Goal: Find specific page/section: Find specific page/section

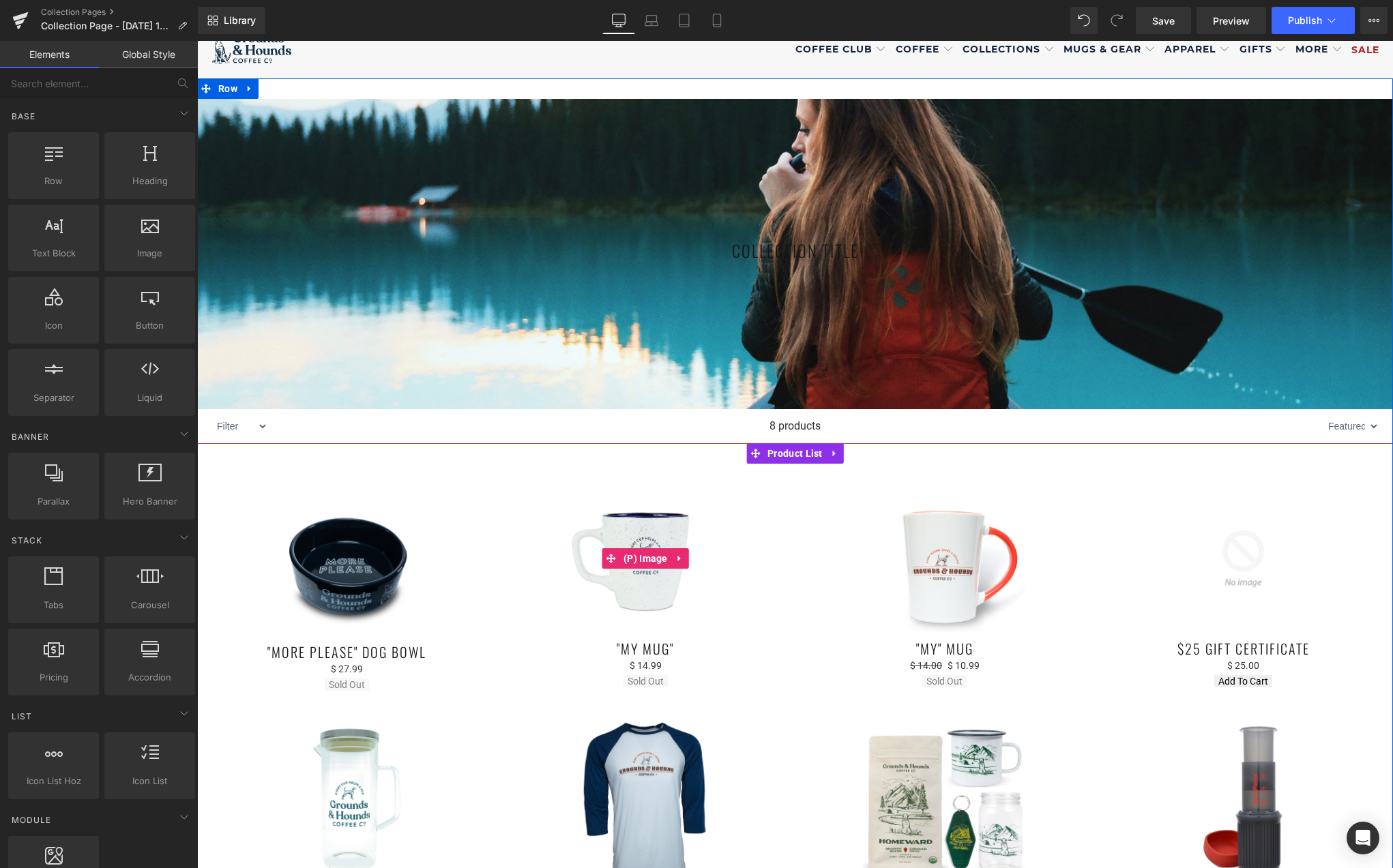
scroll to position [103, 0]
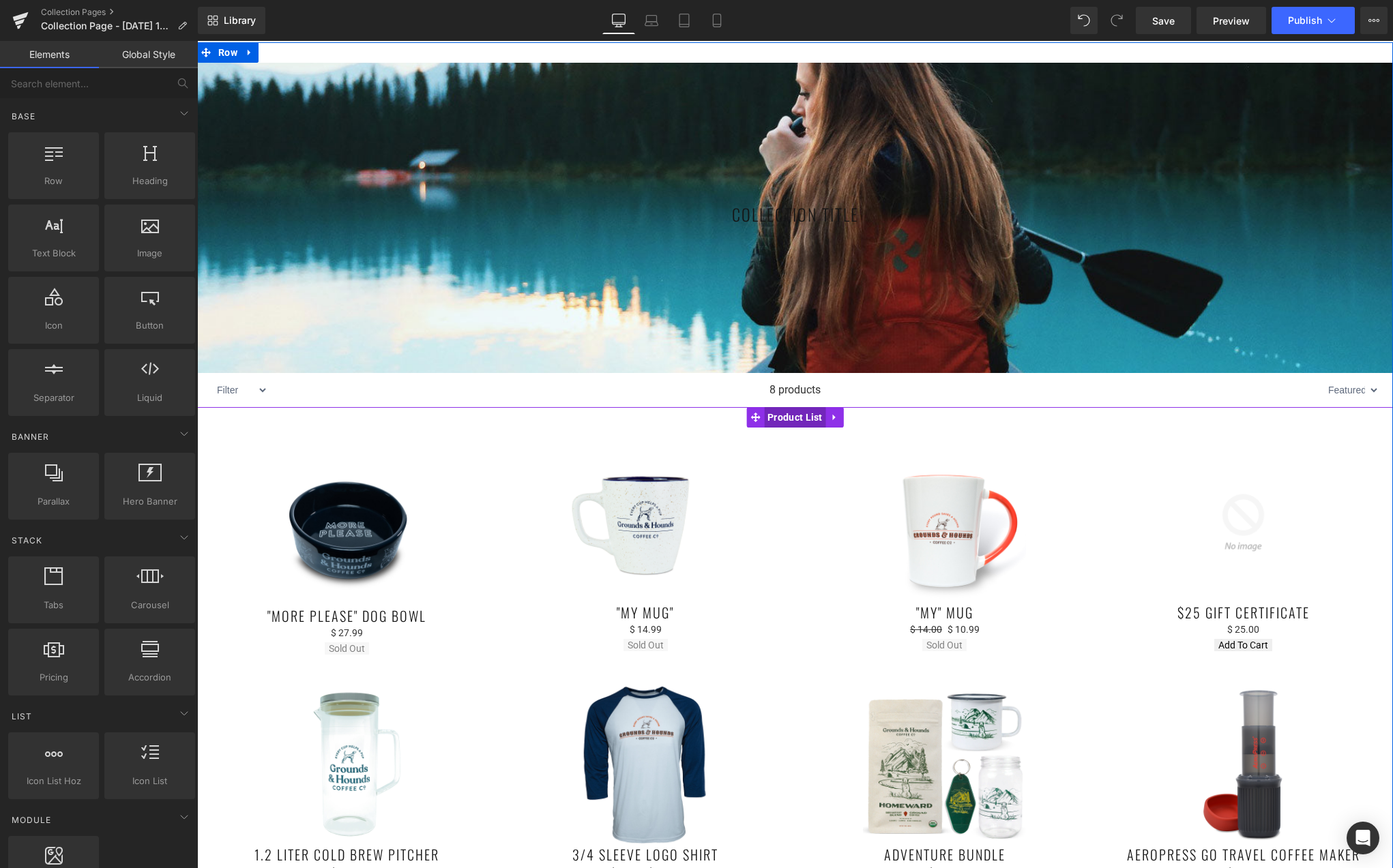
click at [794, 418] on span "Product List" at bounding box center [795, 418] width 62 height 21
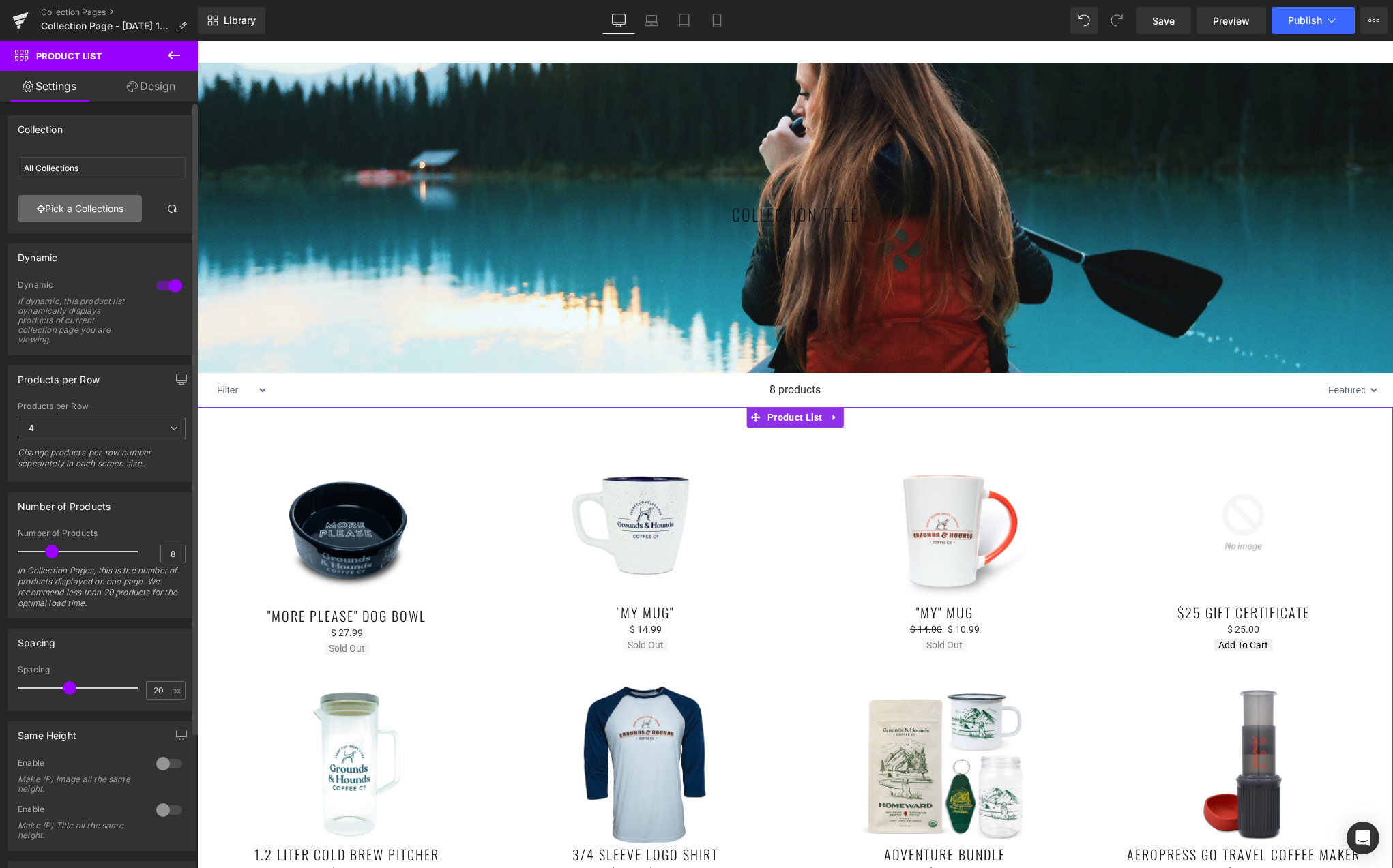
click at [65, 213] on link "Pick a Collections" at bounding box center [79, 208] width 124 height 27
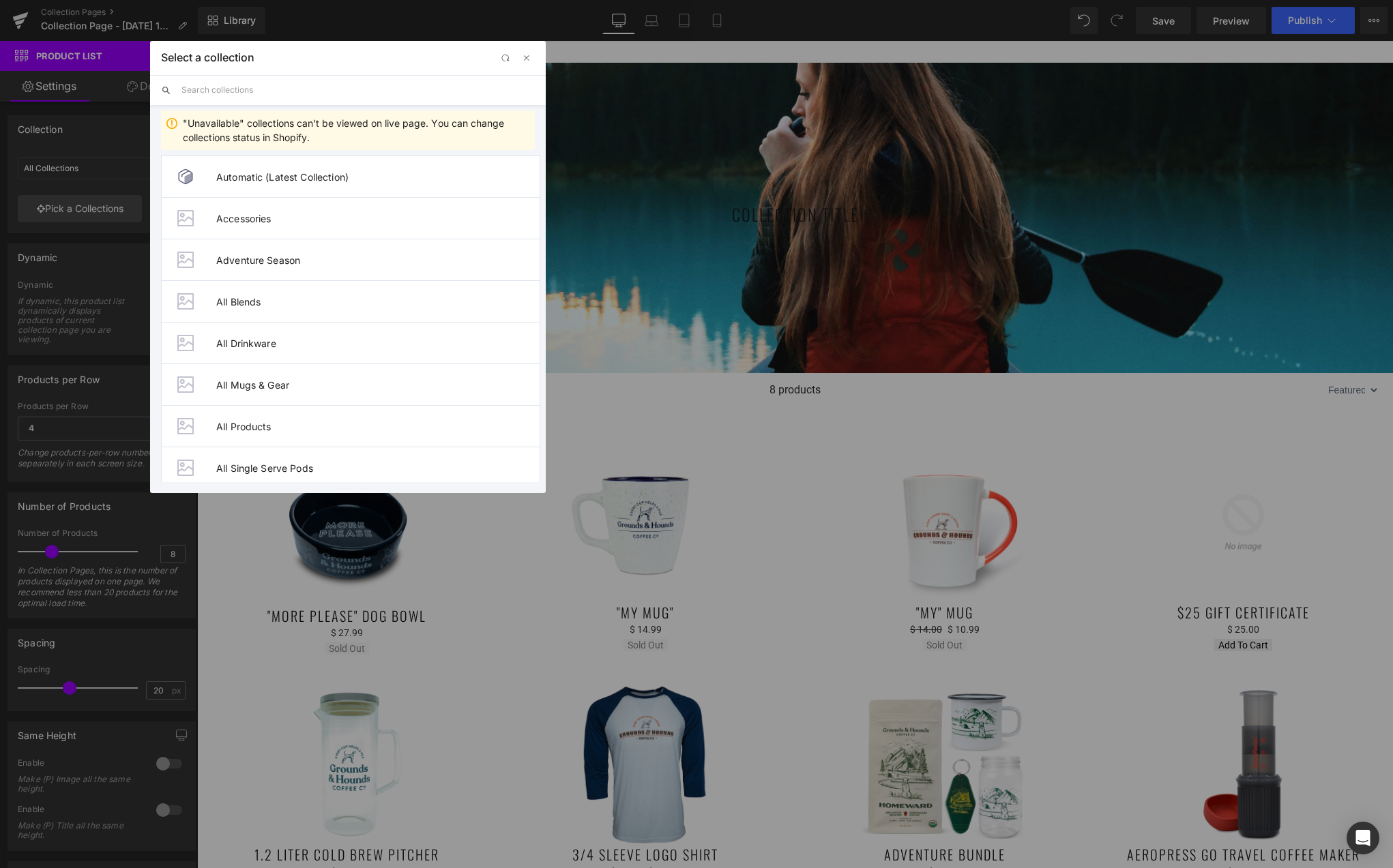
type input "subs"
click at [251, 180] on span "Coffee Subscriptions" at bounding box center [378, 177] width 323 height 11
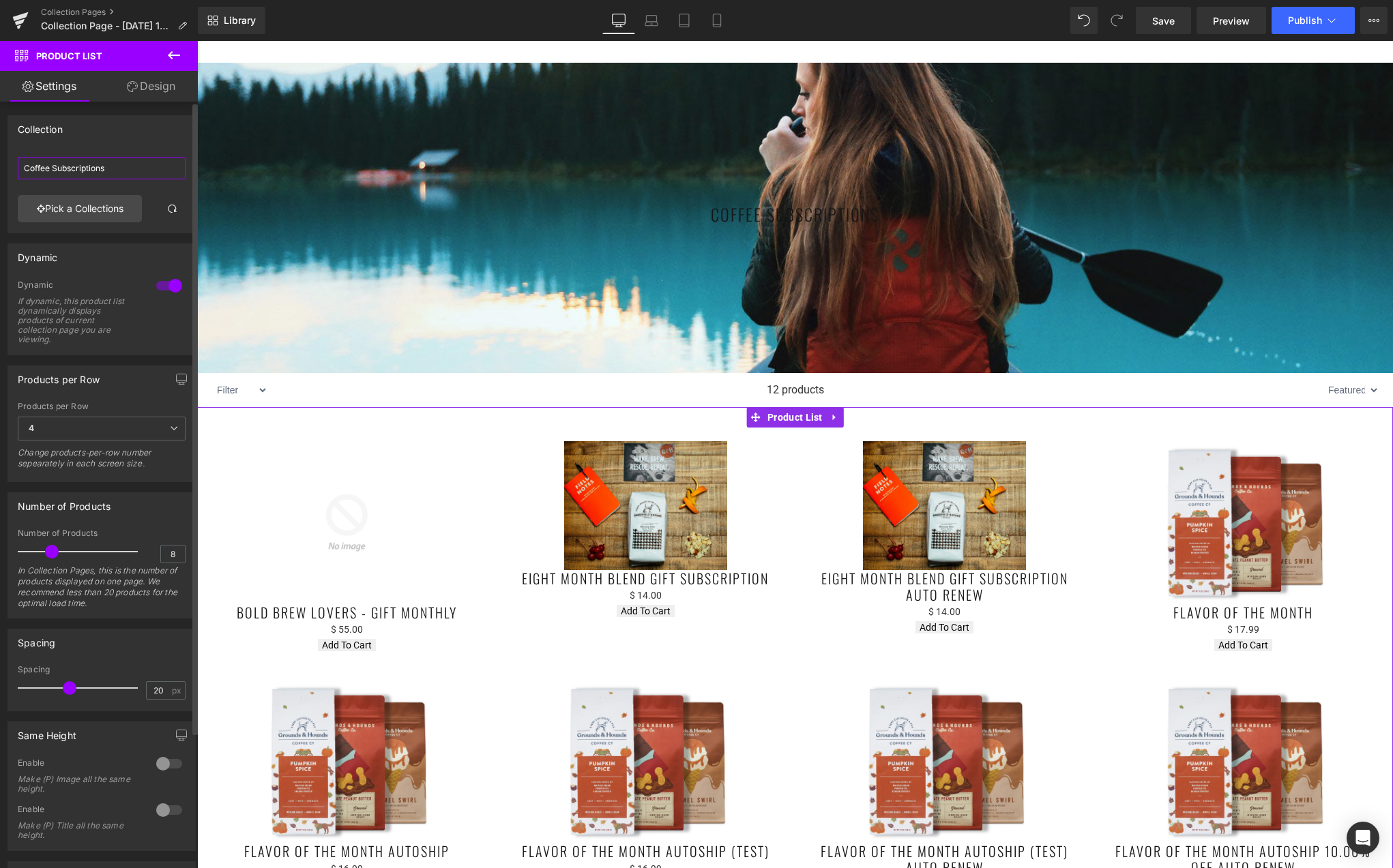
drag, startPoint x: 104, startPoint y: 171, endPoint x: 123, endPoint y: 173, distance: 19.1
click at [104, 171] on input "Coffee Subscriptions" at bounding box center [101, 168] width 167 height 23
type input "subsc"
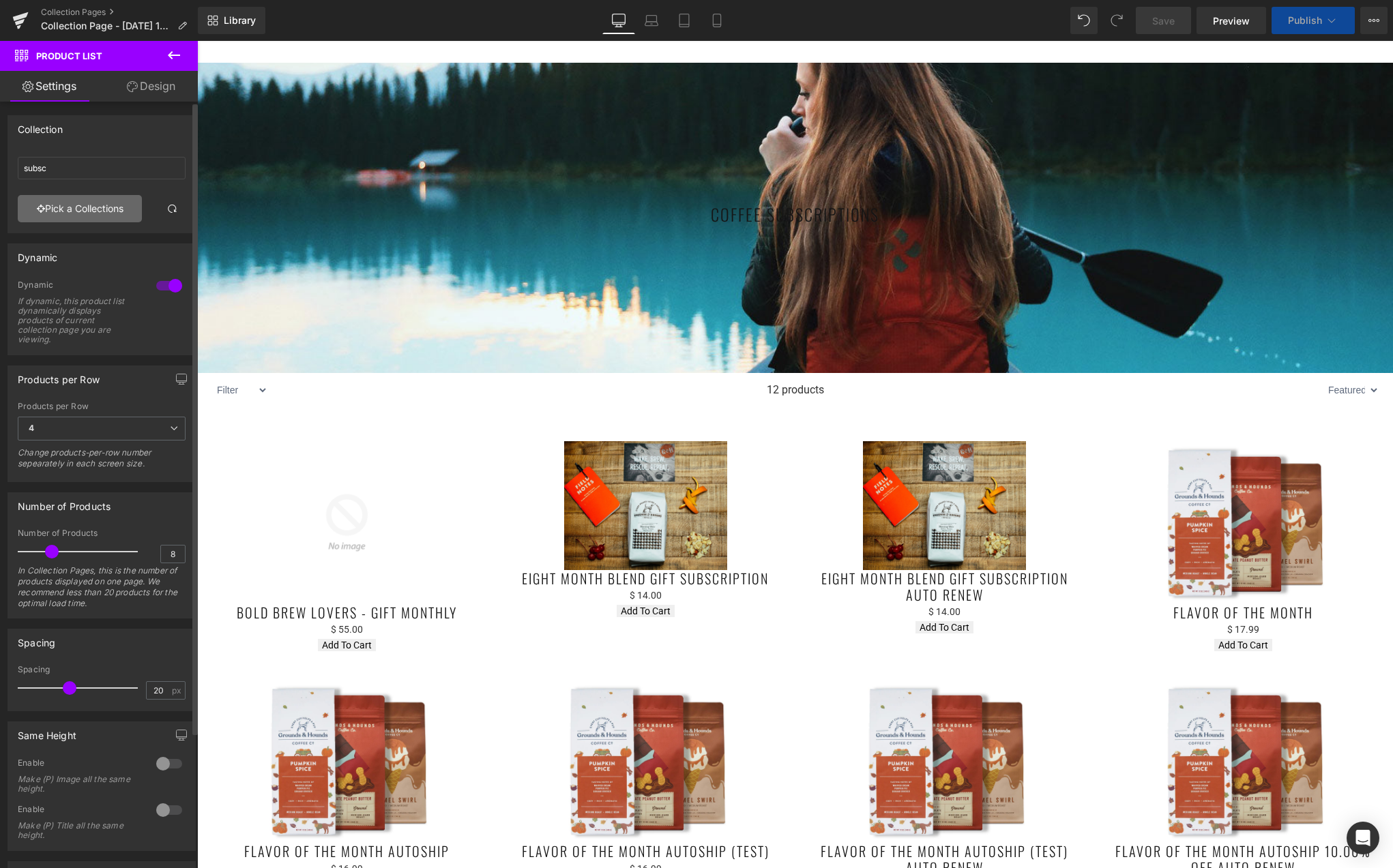
click at [75, 209] on link "Pick a Collections" at bounding box center [79, 208] width 124 height 27
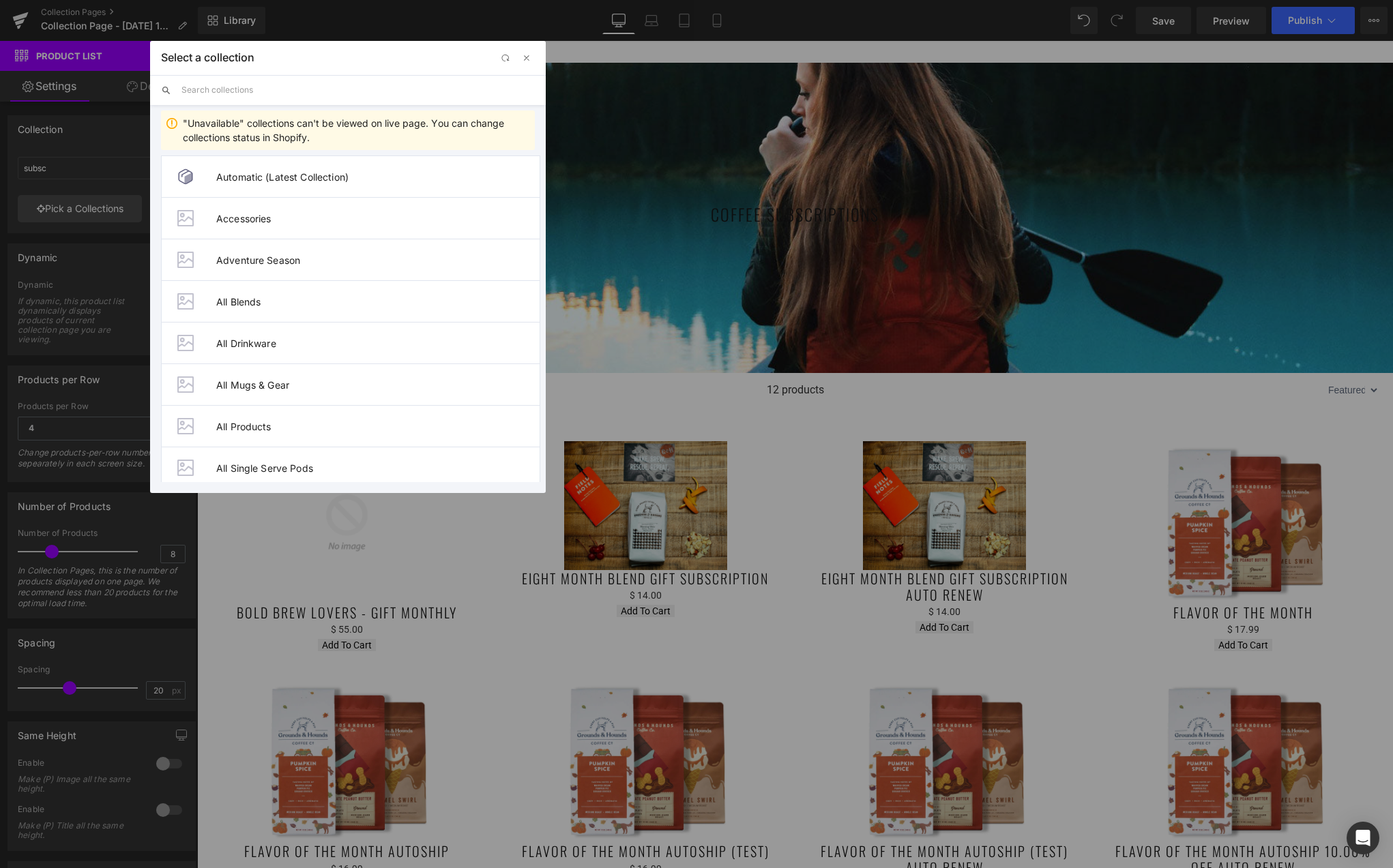
click at [244, 87] on input "text" at bounding box center [358, 90] width 354 height 30
type input "subscrip"
click at [369, 304] on span "Subscription - Coffee - ALL" at bounding box center [378, 302] width 323 height 11
type input "Subscription - Coffee - ALL"
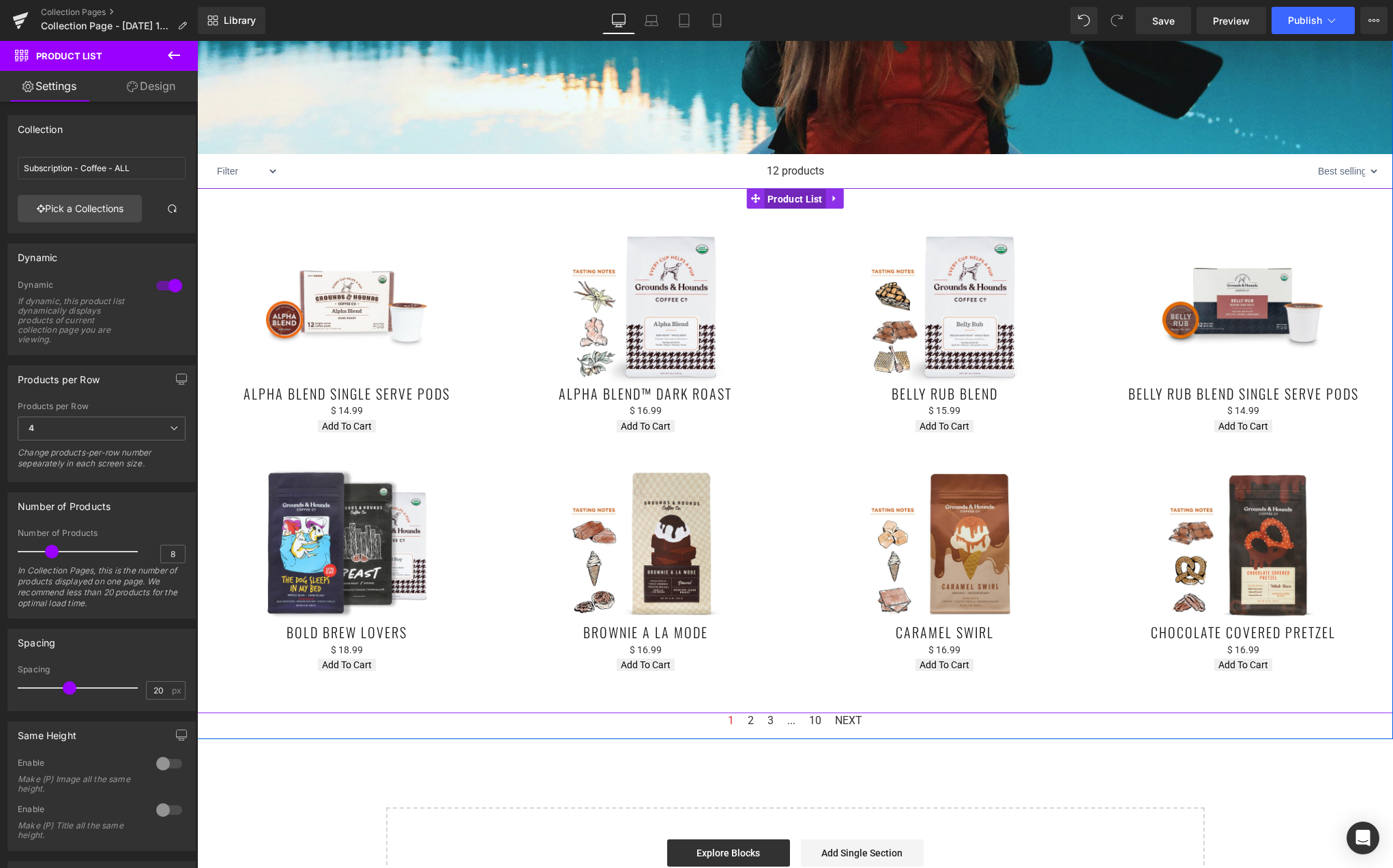
click at [797, 200] on span "Product List" at bounding box center [795, 200] width 62 height 21
click at [177, 51] on icon at bounding box center [173, 55] width 16 height 16
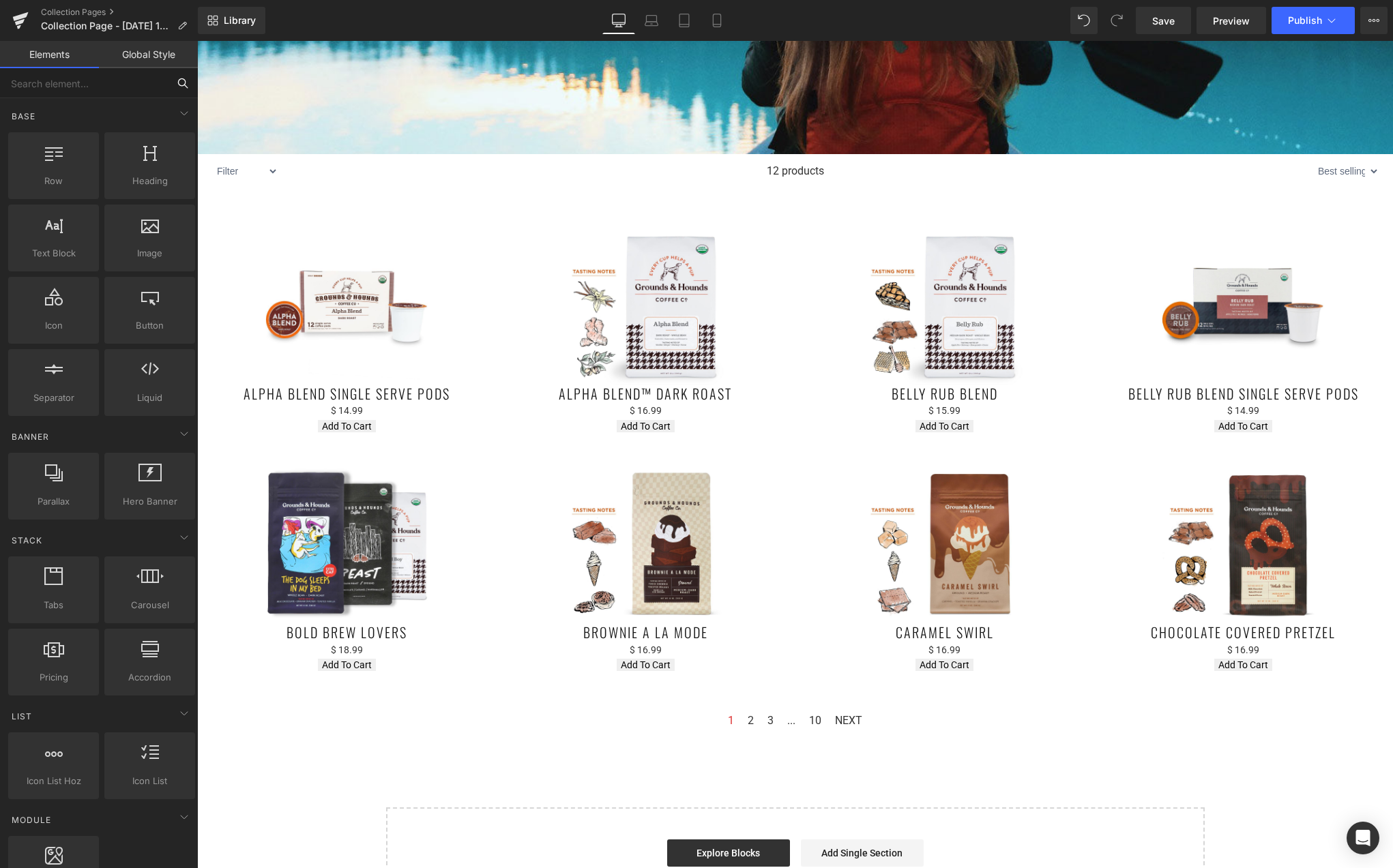
click at [30, 82] on input "text" at bounding box center [83, 83] width 167 height 30
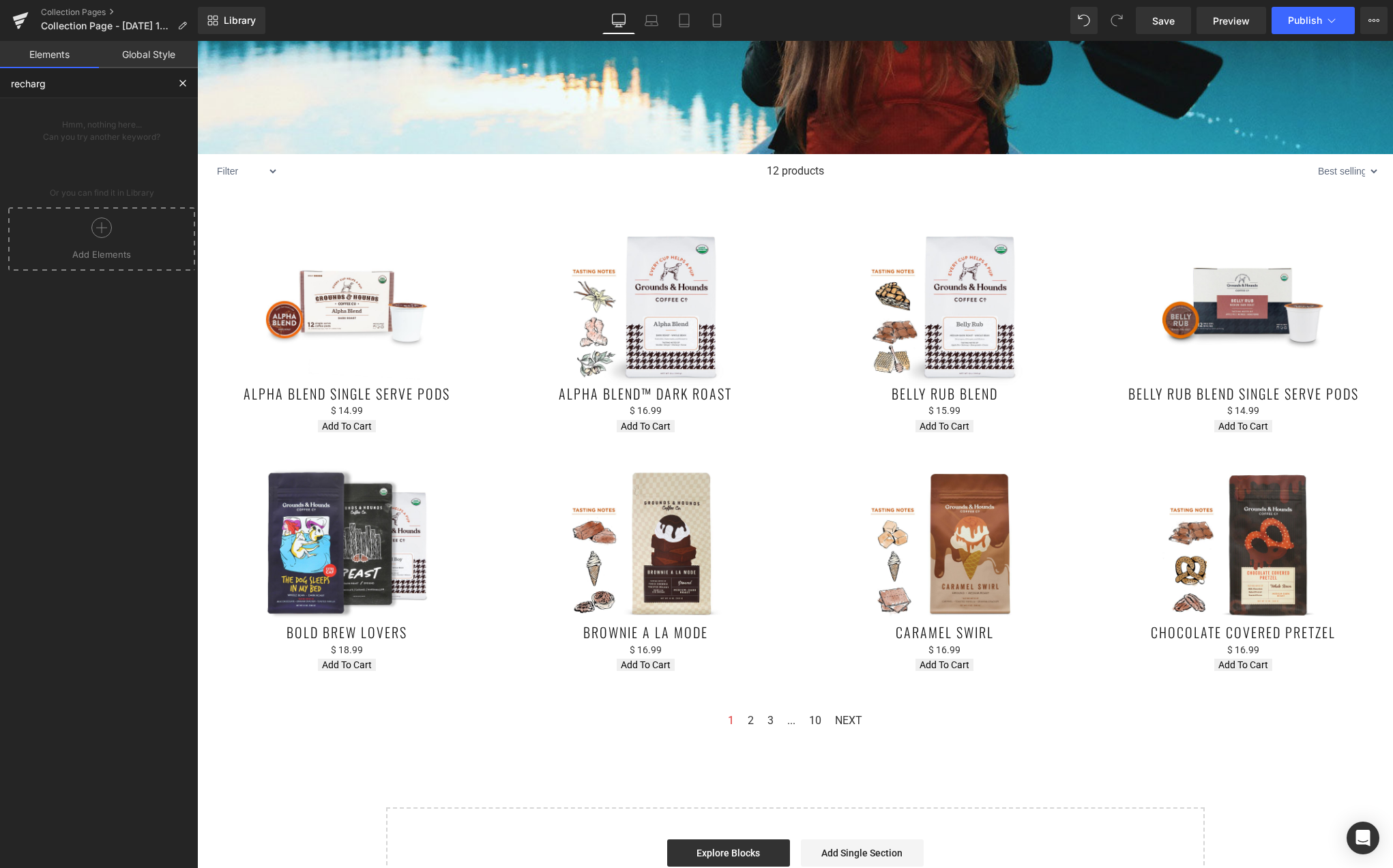
type input "recharge"
type input "subsc"
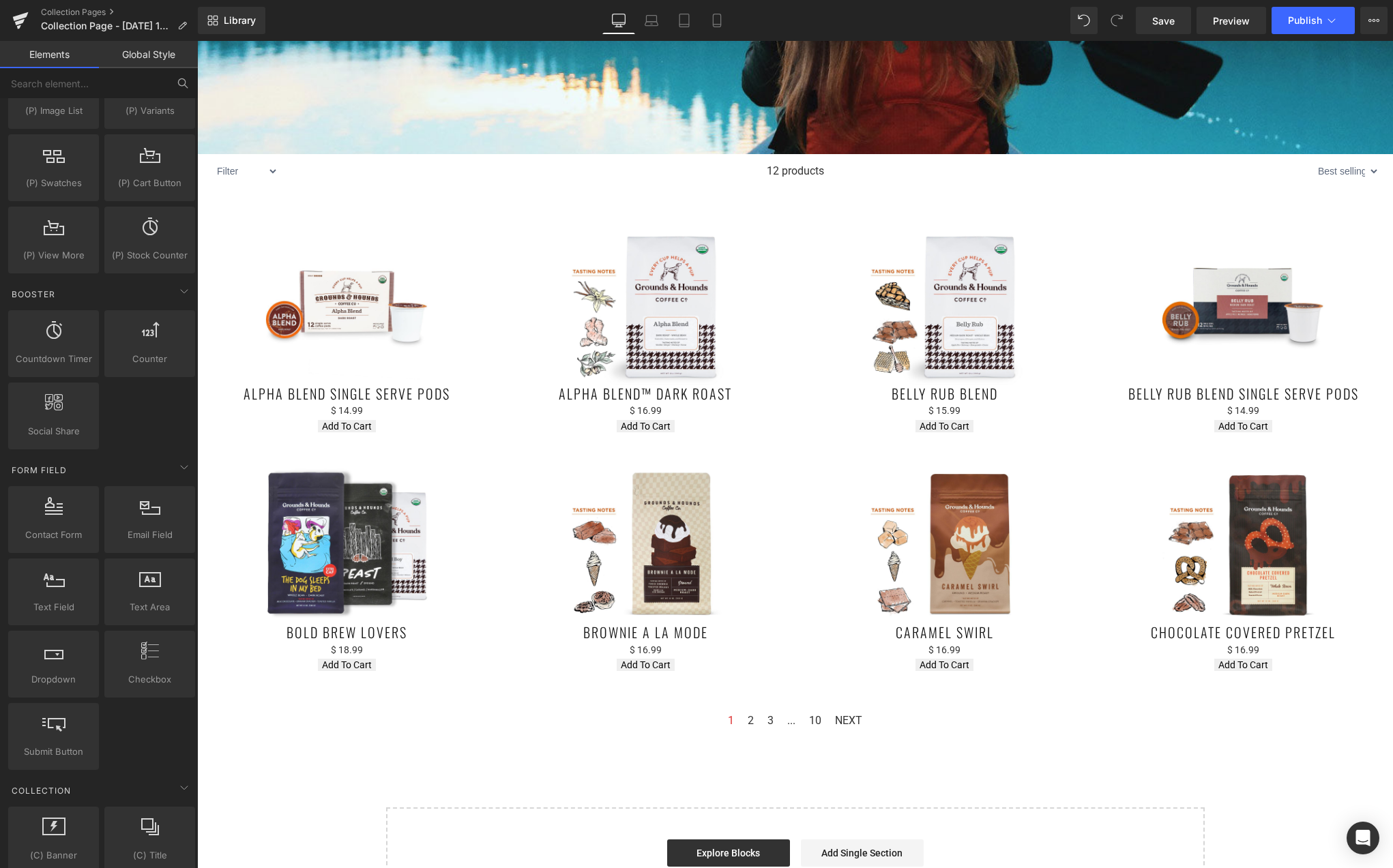
scroll to position [2095, 0]
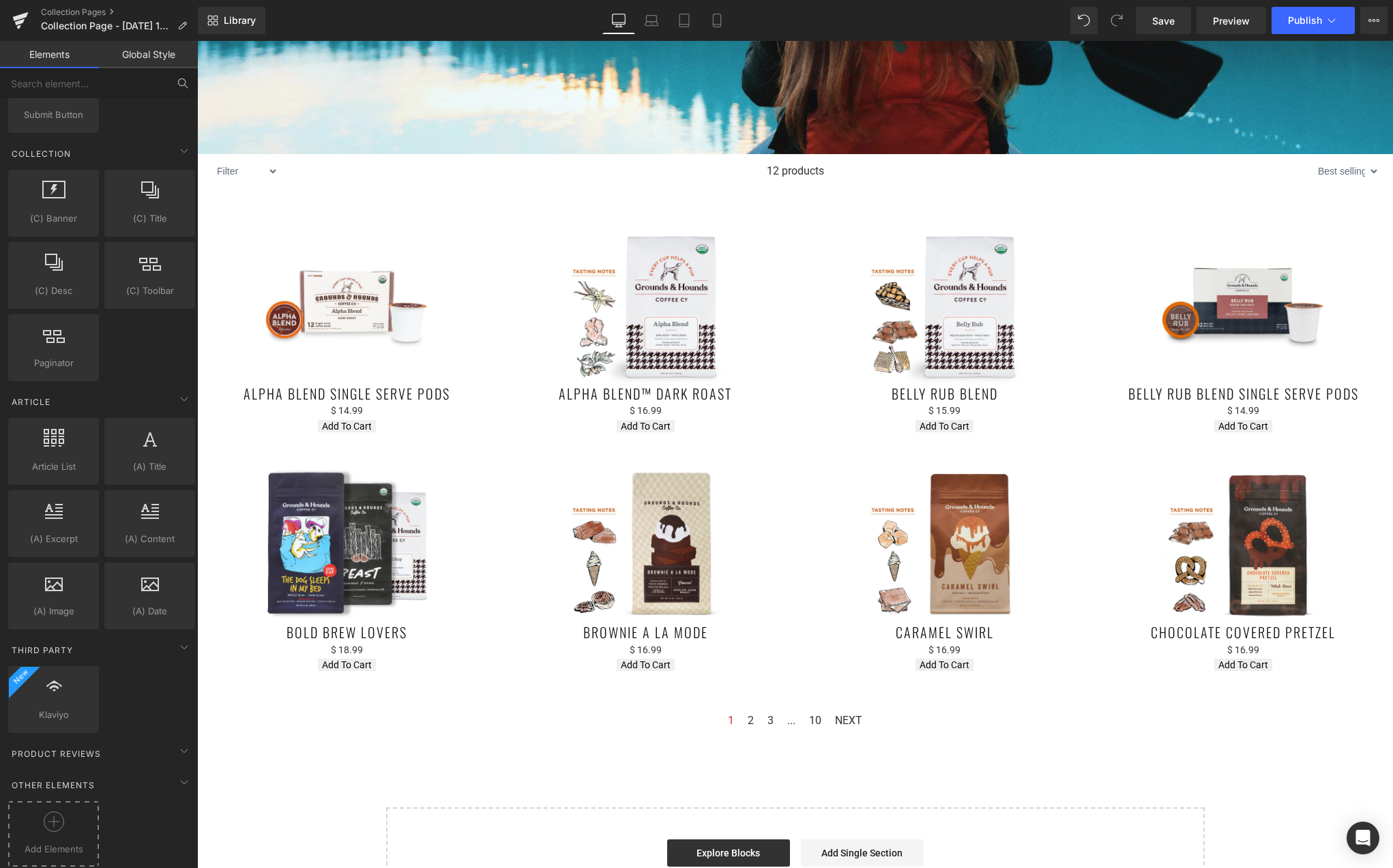
click at [58, 812] on icon at bounding box center [54, 823] width 21 height 21
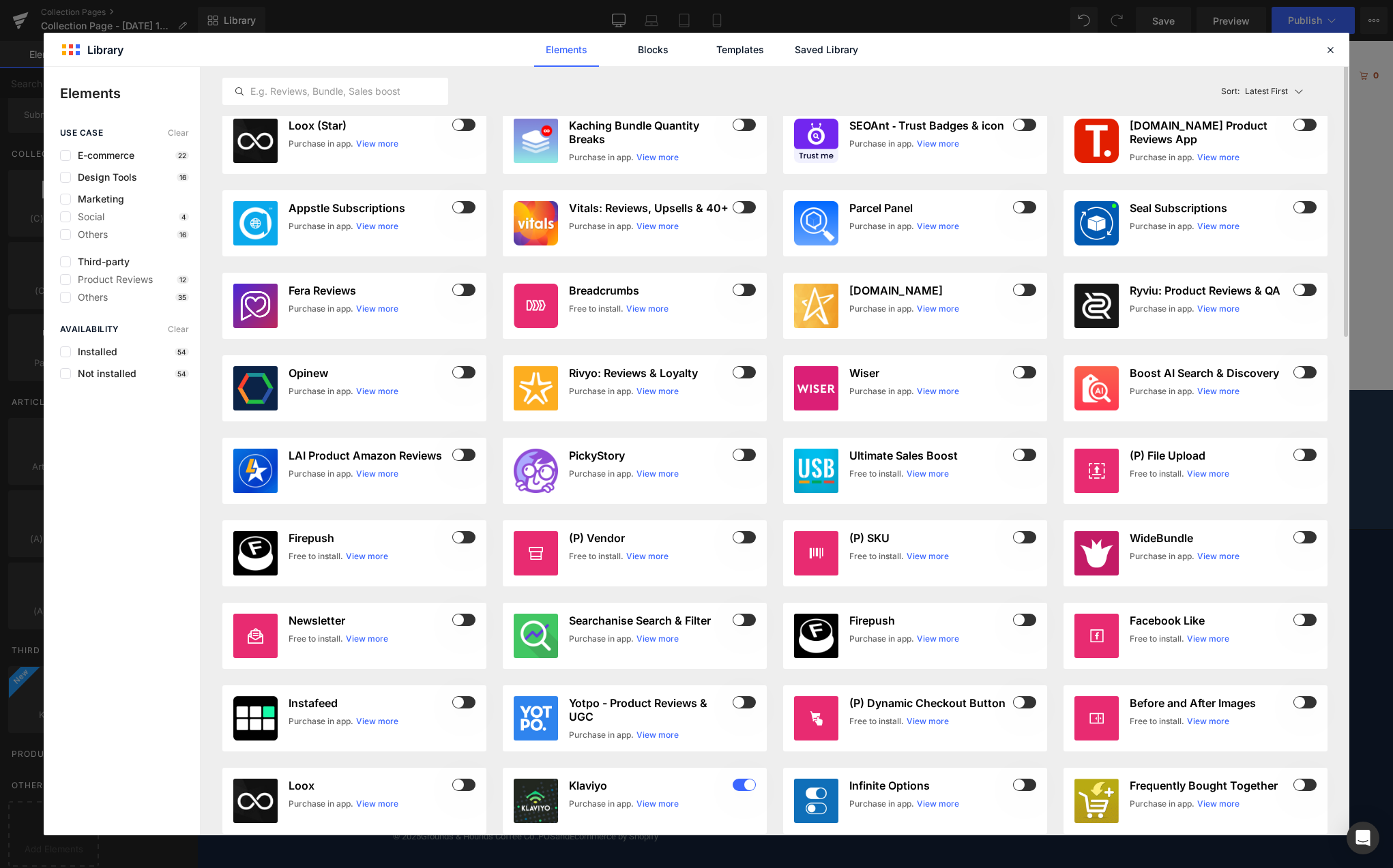
scroll to position [0, 0]
